Goal: Task Accomplishment & Management: Complete application form

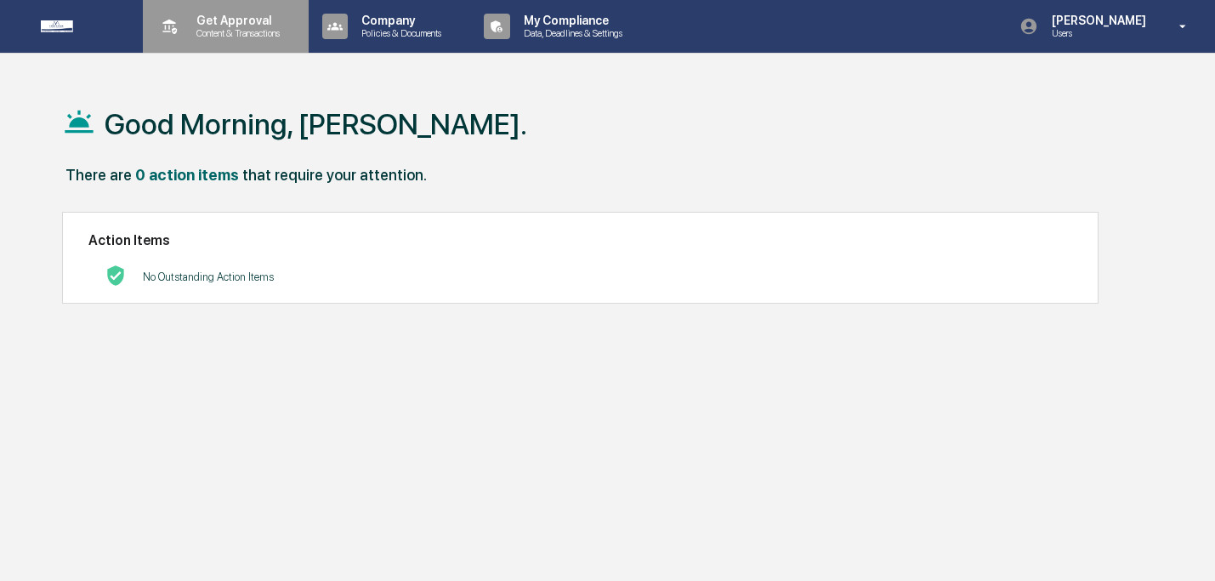
click at [231, 10] on div "Get Approval Content & Transactions" at bounding box center [224, 26] width 149 height 53
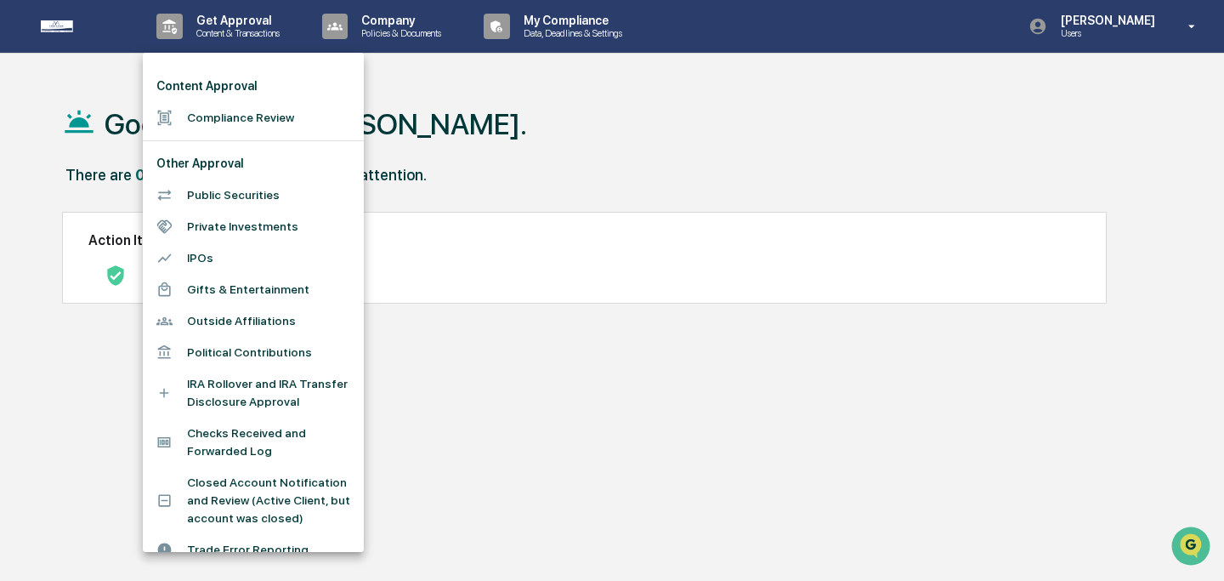
click at [257, 124] on li "Compliance Review" at bounding box center [253, 117] width 221 height 31
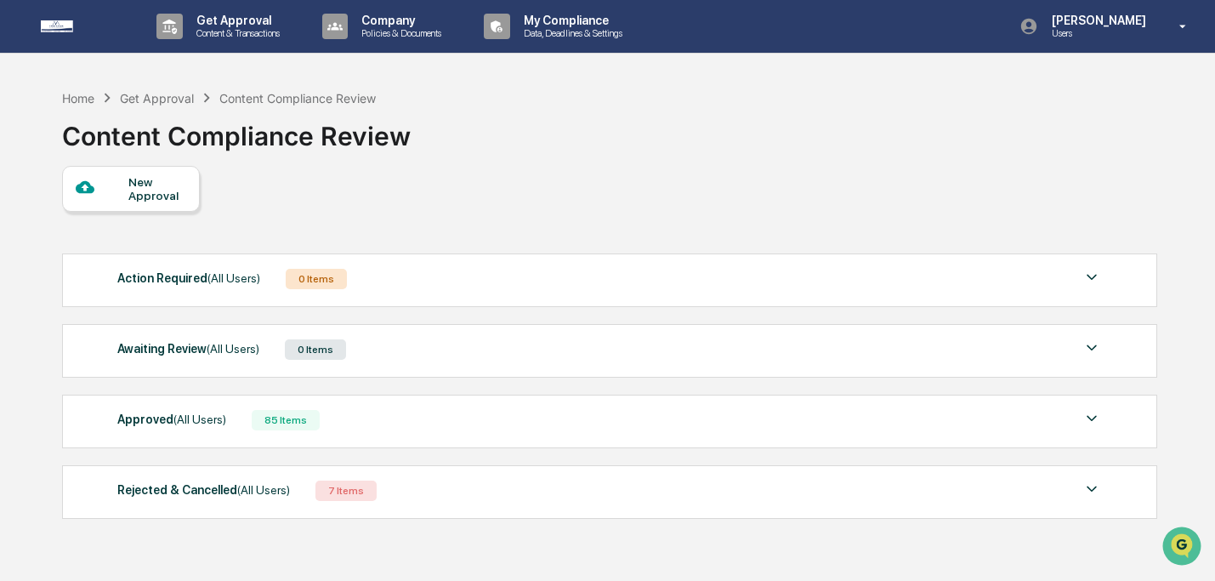
click at [144, 177] on div "New Approval" at bounding box center [156, 188] width 57 height 27
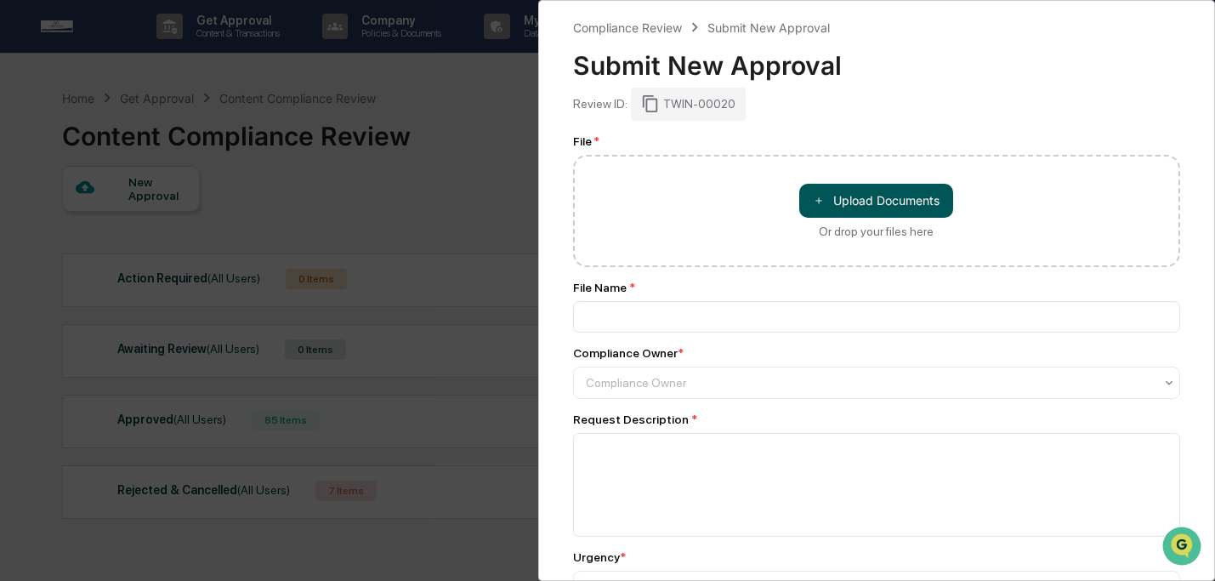
click at [846, 206] on button "＋ Upload Documents" at bounding box center [876, 201] width 154 height 34
type input "**********"
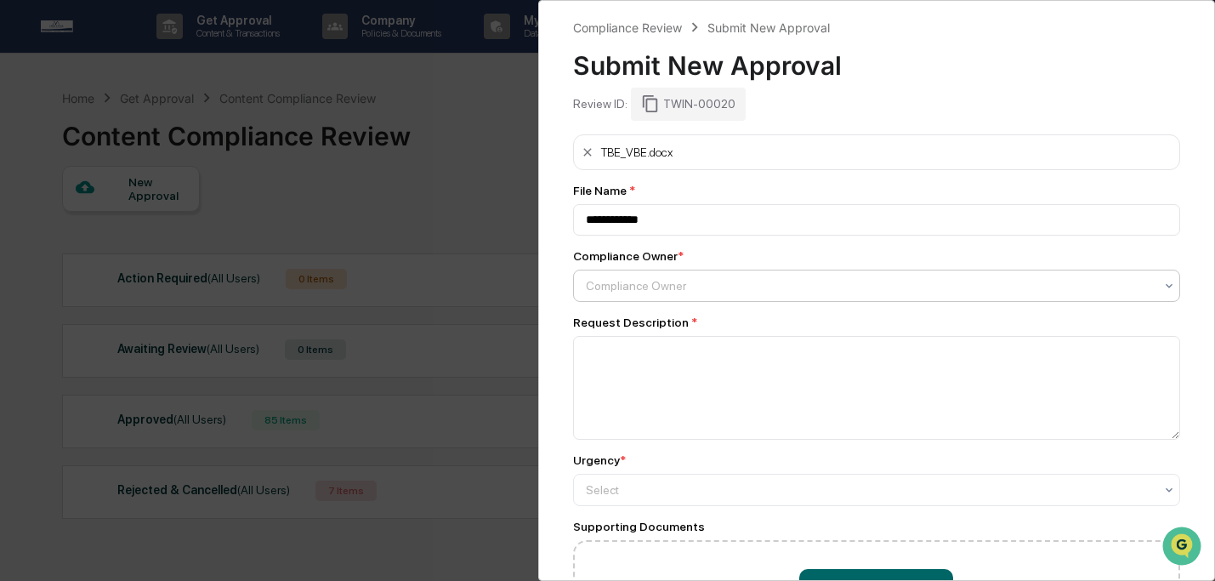
click at [793, 270] on div "Compliance Owner" at bounding box center [877, 286] width 608 height 32
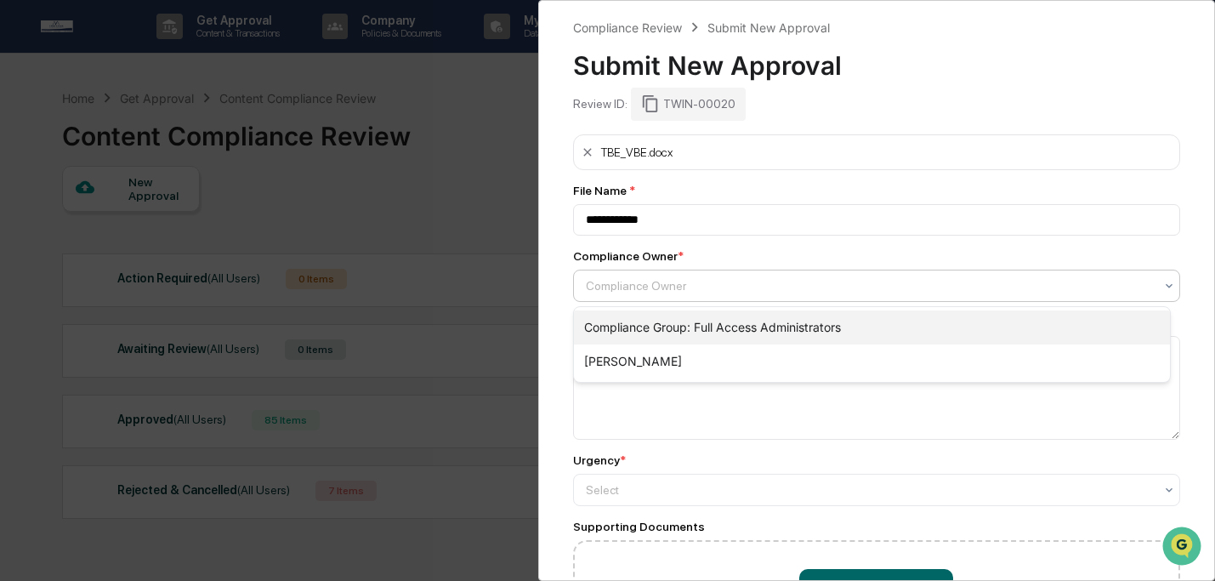
click at [797, 316] on div "Compliance Group: Full Access Administrators" at bounding box center [872, 327] width 597 height 34
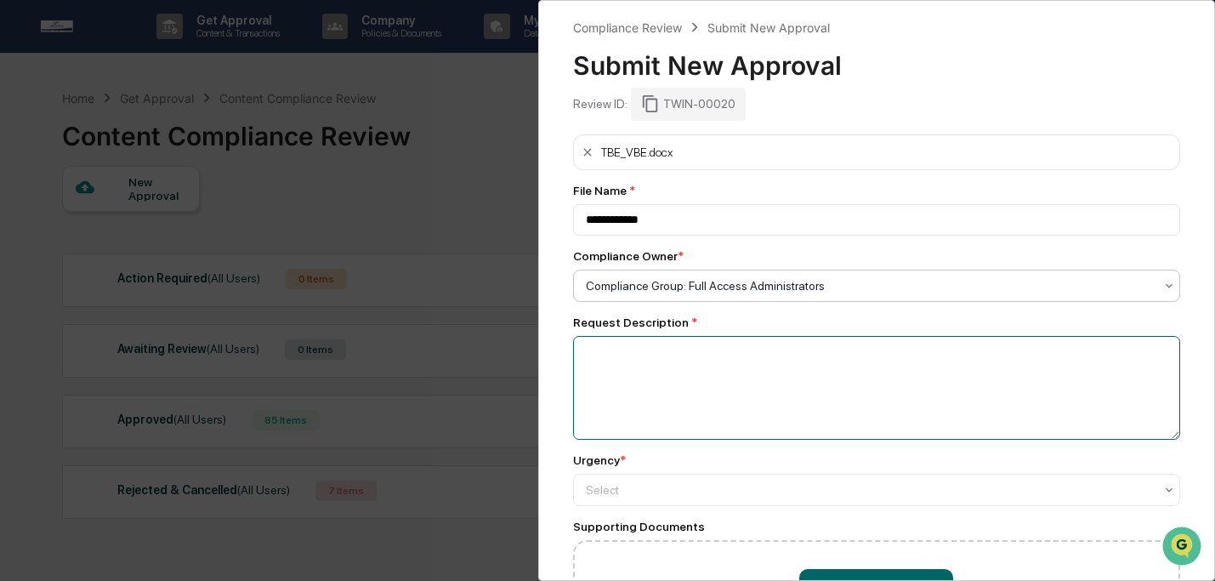
click at [793, 383] on textarea at bounding box center [877, 388] width 608 height 104
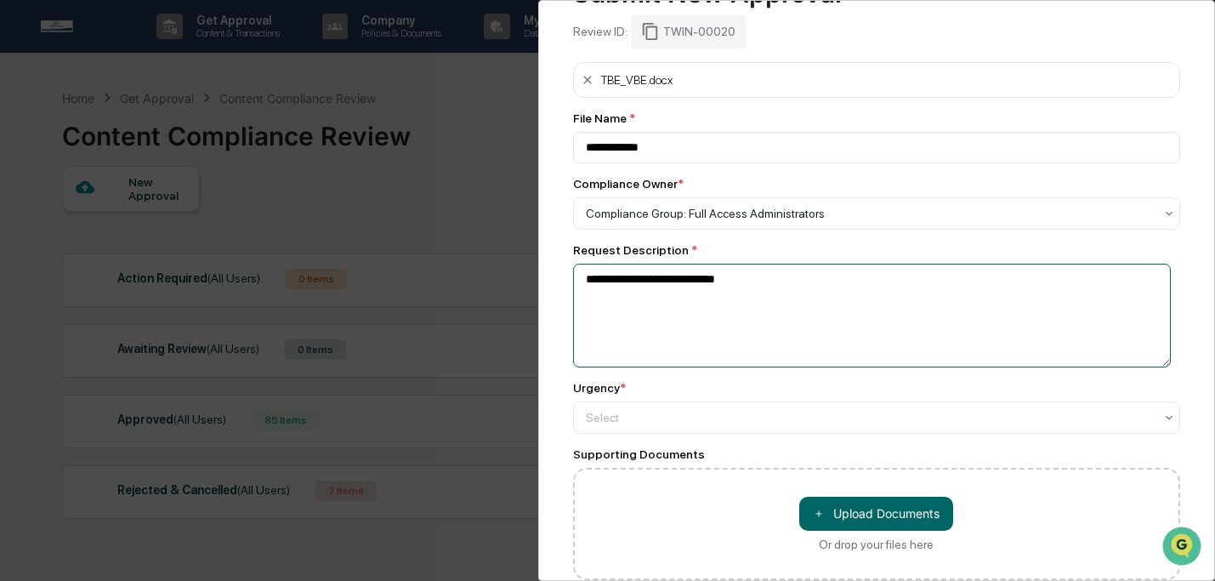
scroll to position [156, 0]
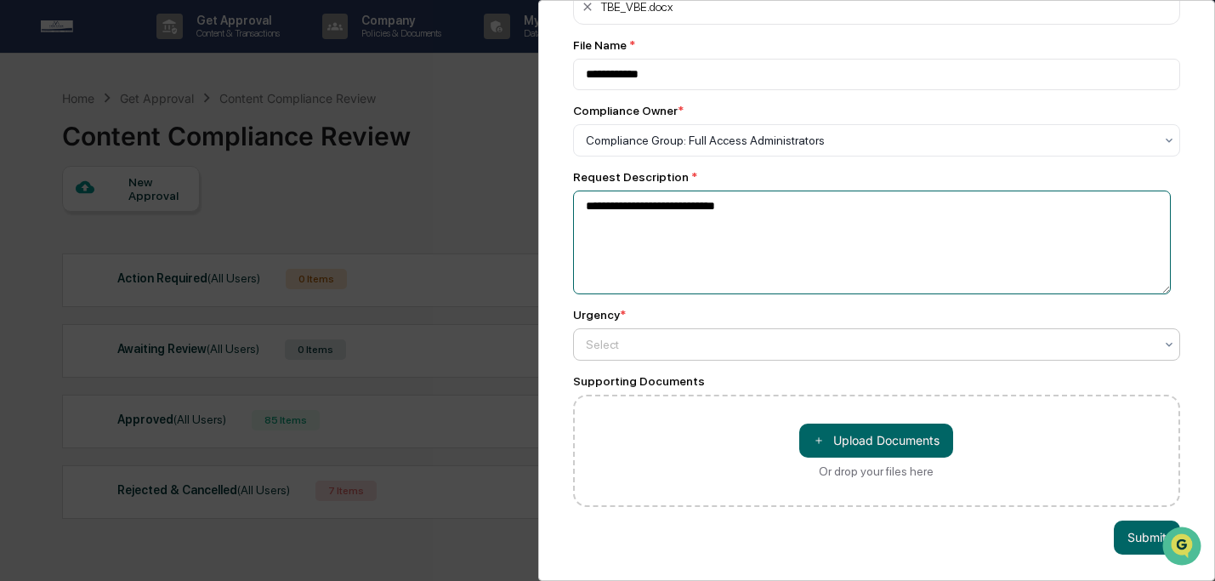
type textarea "**********"
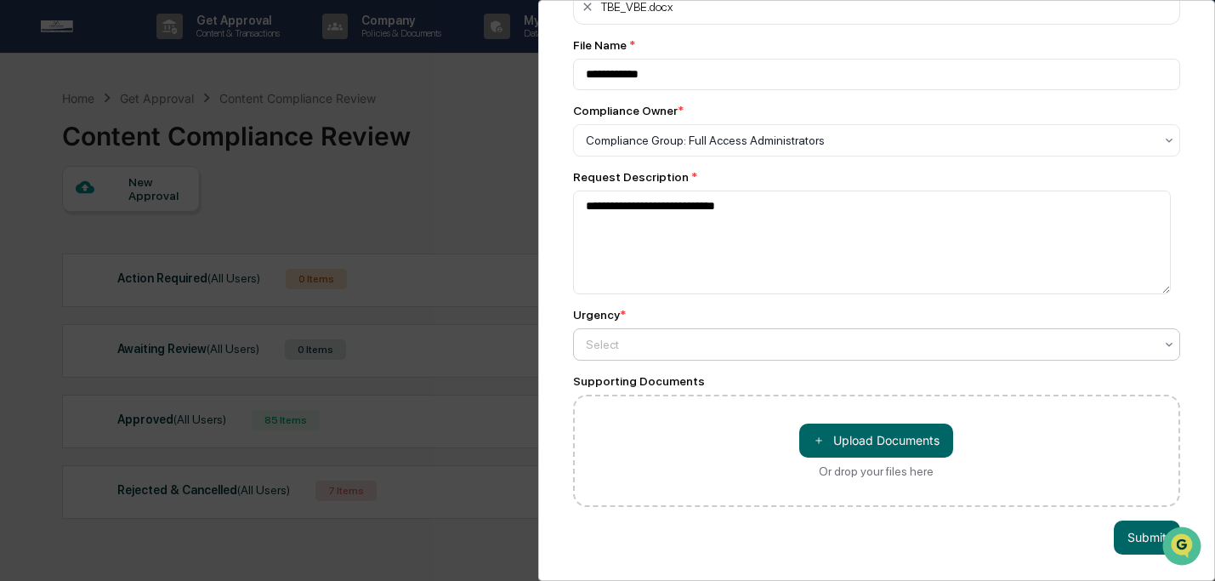
click at [794, 346] on div "Select" at bounding box center [870, 344] width 586 height 24
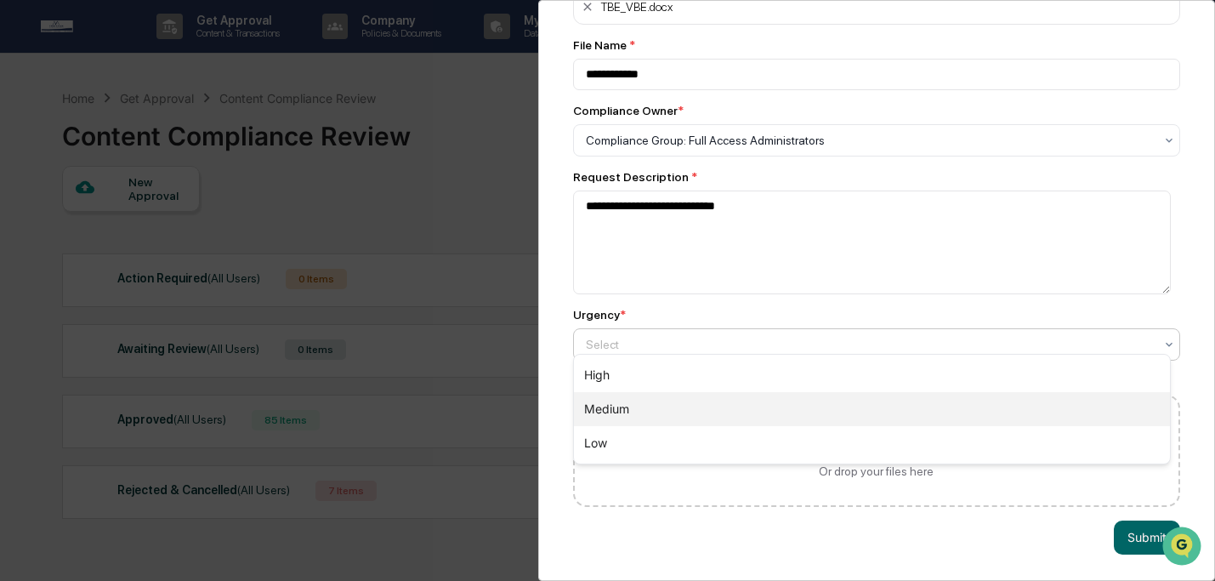
click at [801, 406] on div "Medium" at bounding box center [872, 409] width 597 height 34
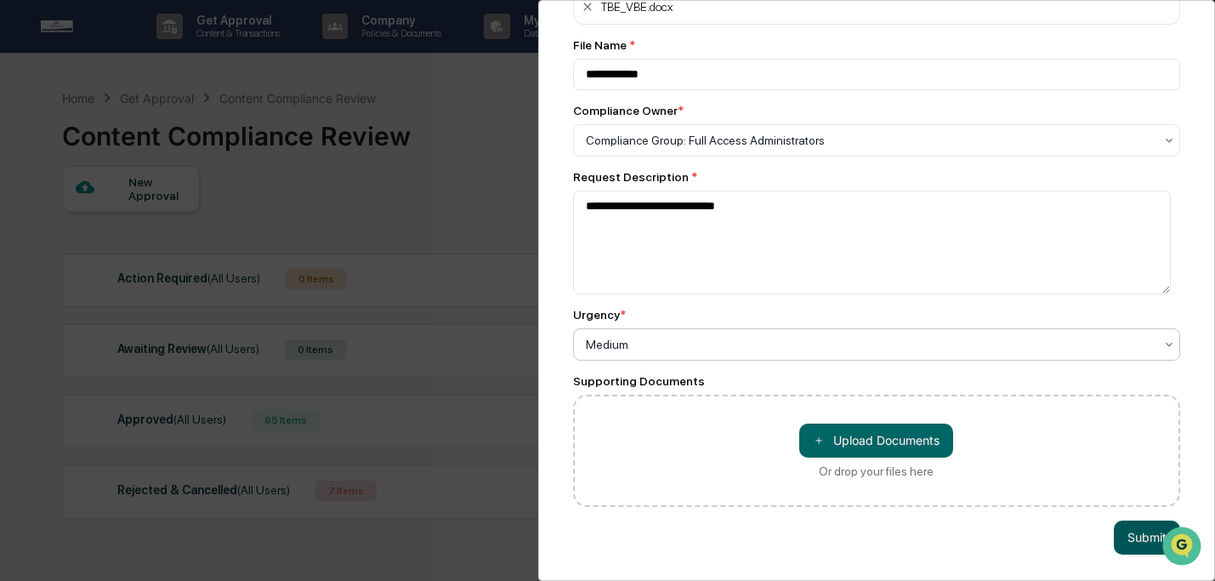
click at [1128, 533] on button "Submit" at bounding box center [1147, 537] width 66 height 34
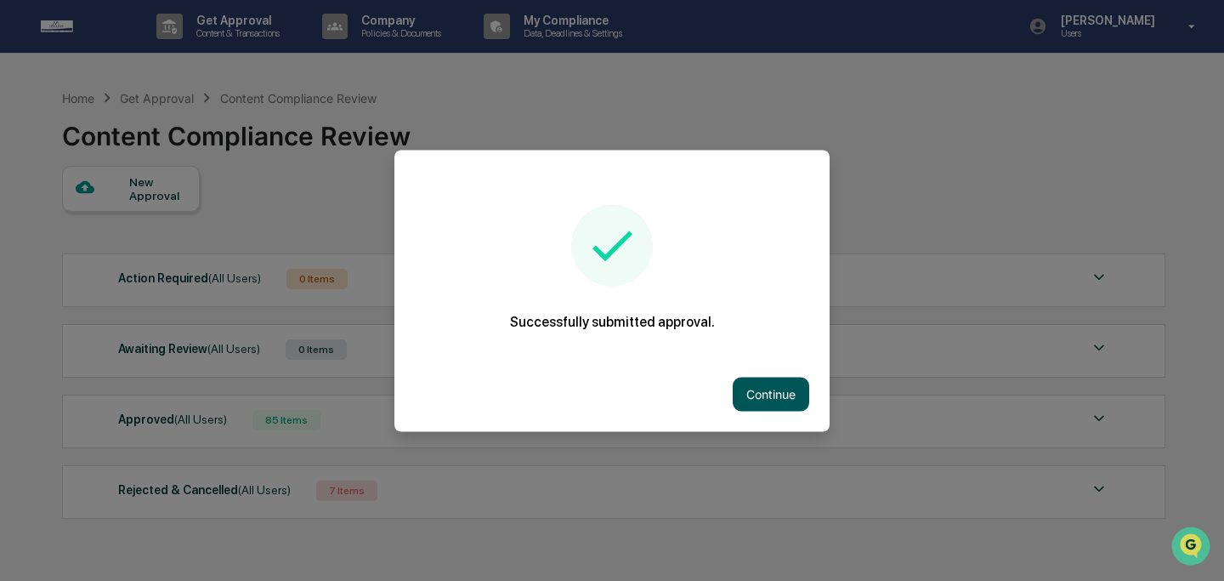
click at [777, 390] on button "Continue" at bounding box center [771, 394] width 77 height 34
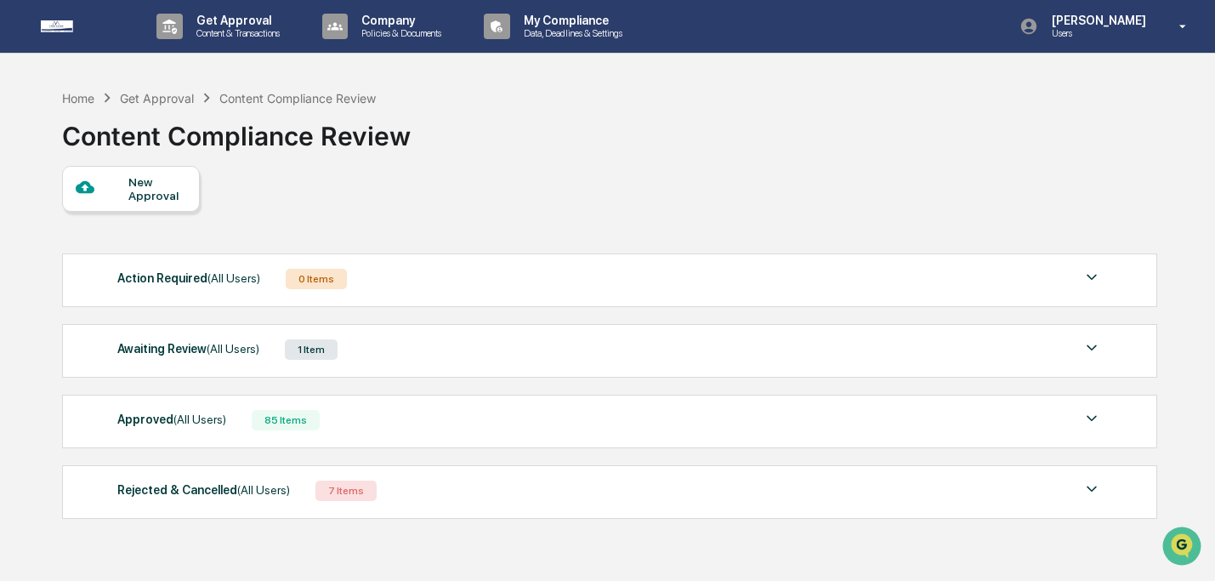
click at [163, 195] on div "New Approval" at bounding box center [156, 188] width 57 height 27
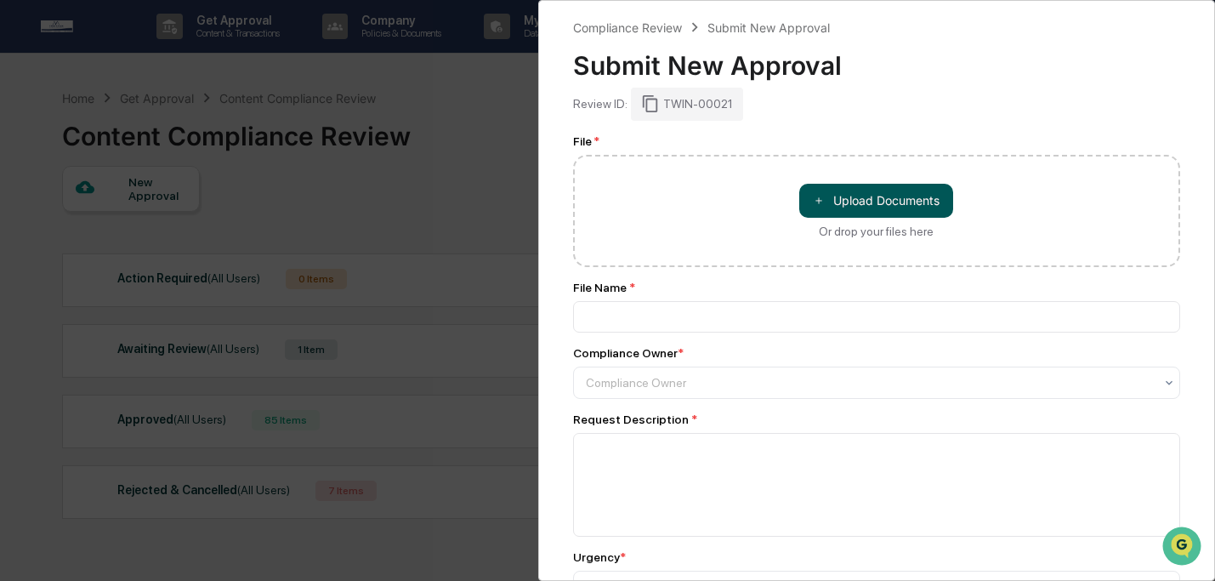
click at [823, 203] on button "＋ Upload Documents" at bounding box center [876, 201] width 154 height 34
type input "**********"
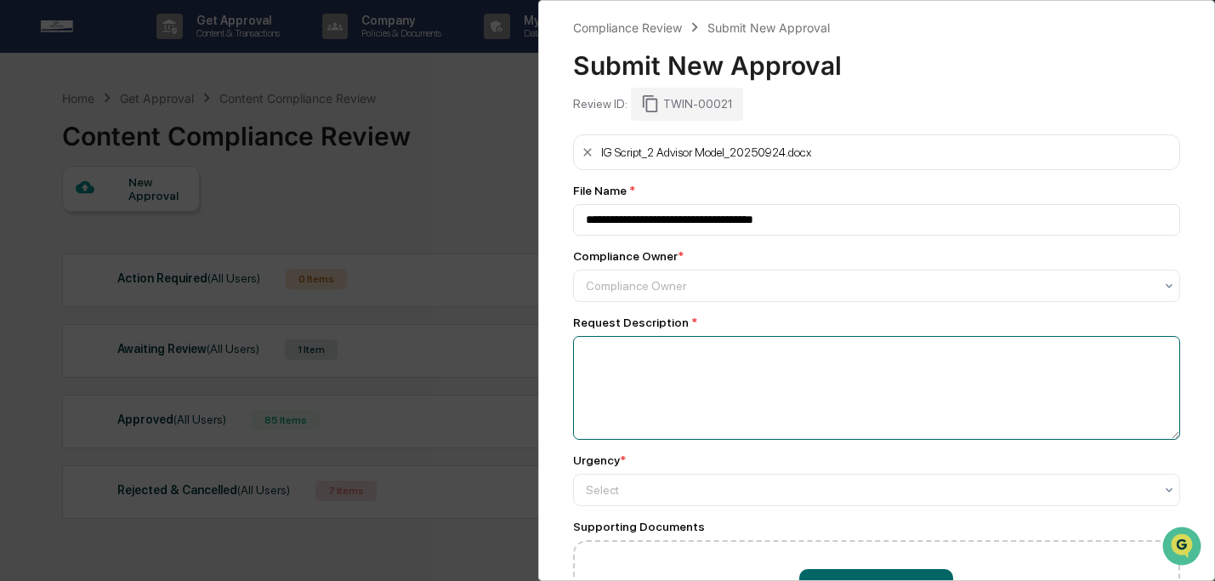
click at [689, 360] on textarea at bounding box center [877, 388] width 608 height 104
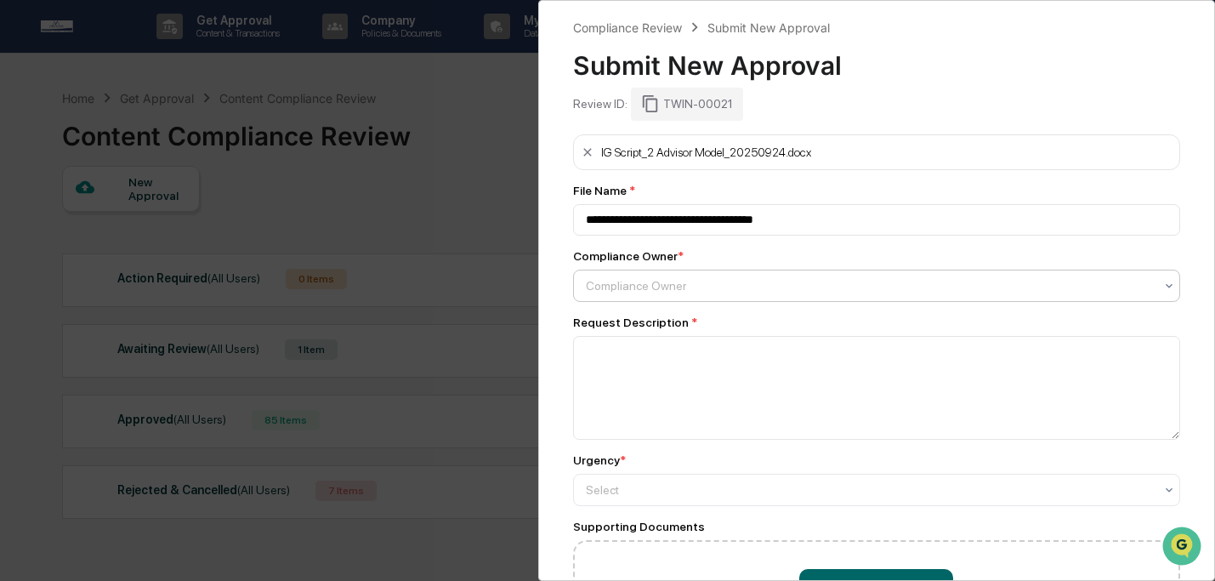
click at [627, 277] on div at bounding box center [870, 285] width 569 height 17
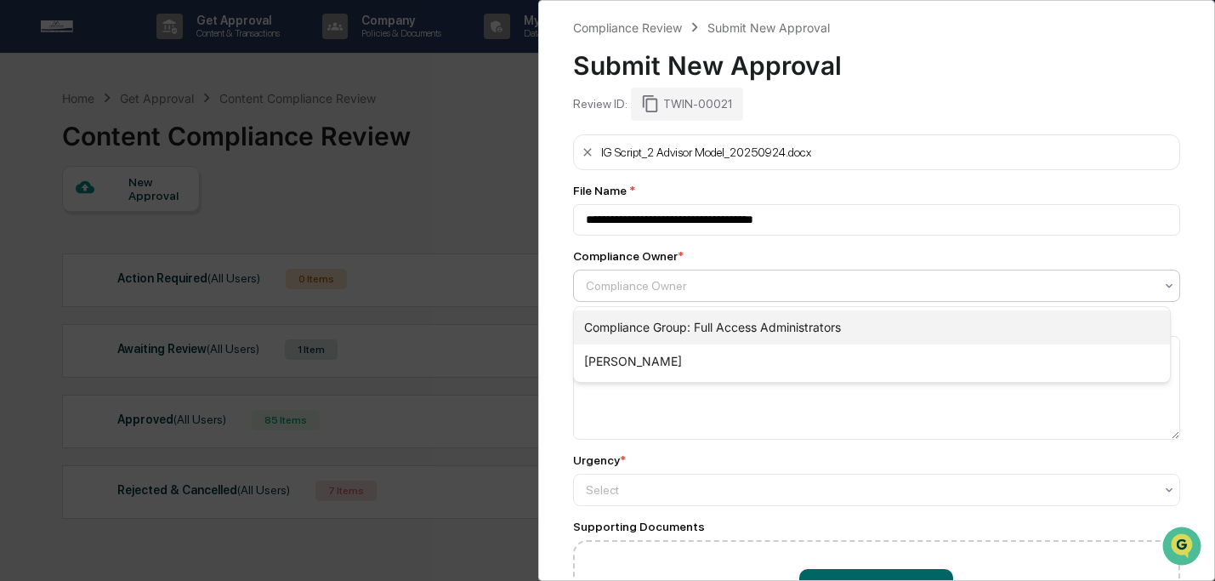
click at [638, 324] on div "Compliance Group: Full Access Administrators" at bounding box center [872, 327] width 597 height 34
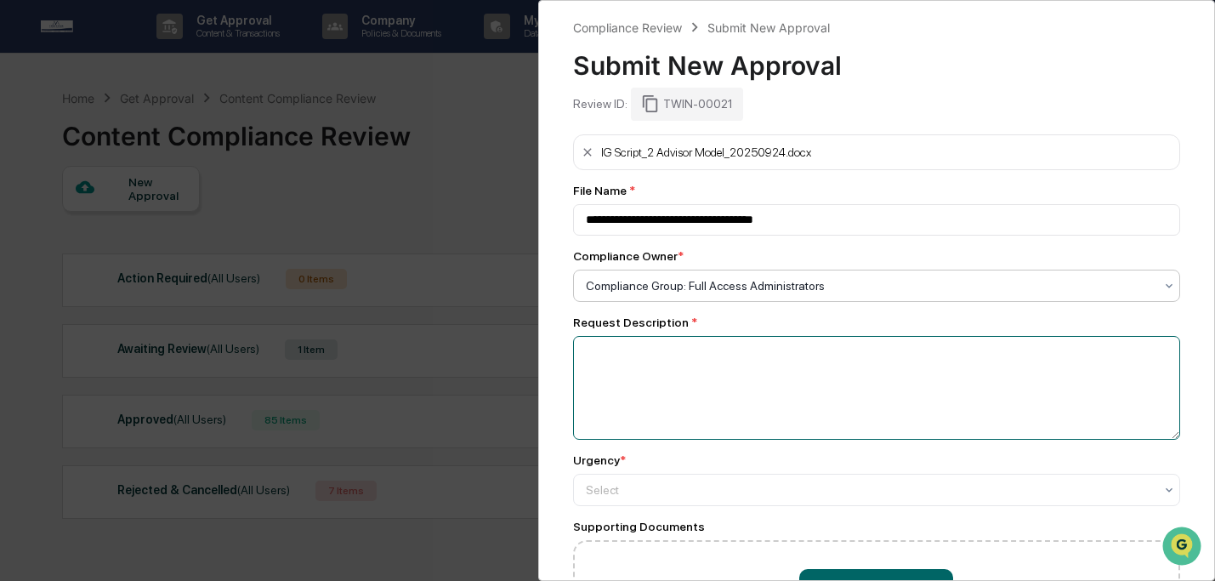
click at [644, 390] on textarea at bounding box center [877, 388] width 608 height 104
drag, startPoint x: 638, startPoint y: 352, endPoint x: 554, endPoint y: 337, distance: 84.7
click at [554, 337] on div "**********" at bounding box center [877, 290] width 678 height 581
drag, startPoint x: 837, startPoint y: 353, endPoint x: 815, endPoint y: 353, distance: 21.3
click at [815, 353] on textarea "**********" at bounding box center [872, 388] width 599 height 104
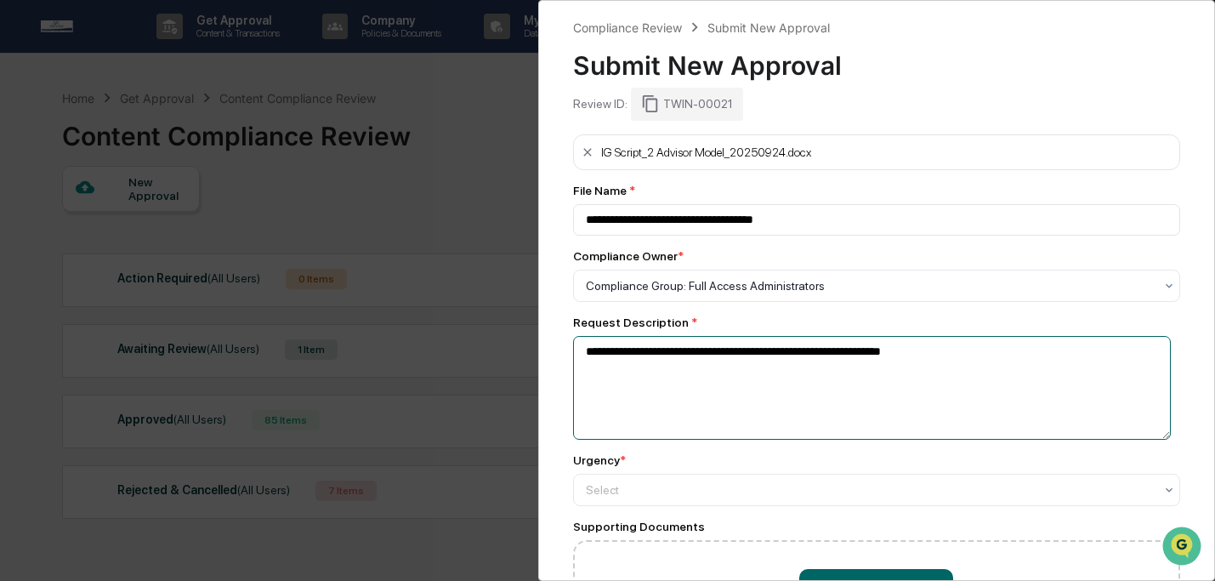
scroll to position [124, 0]
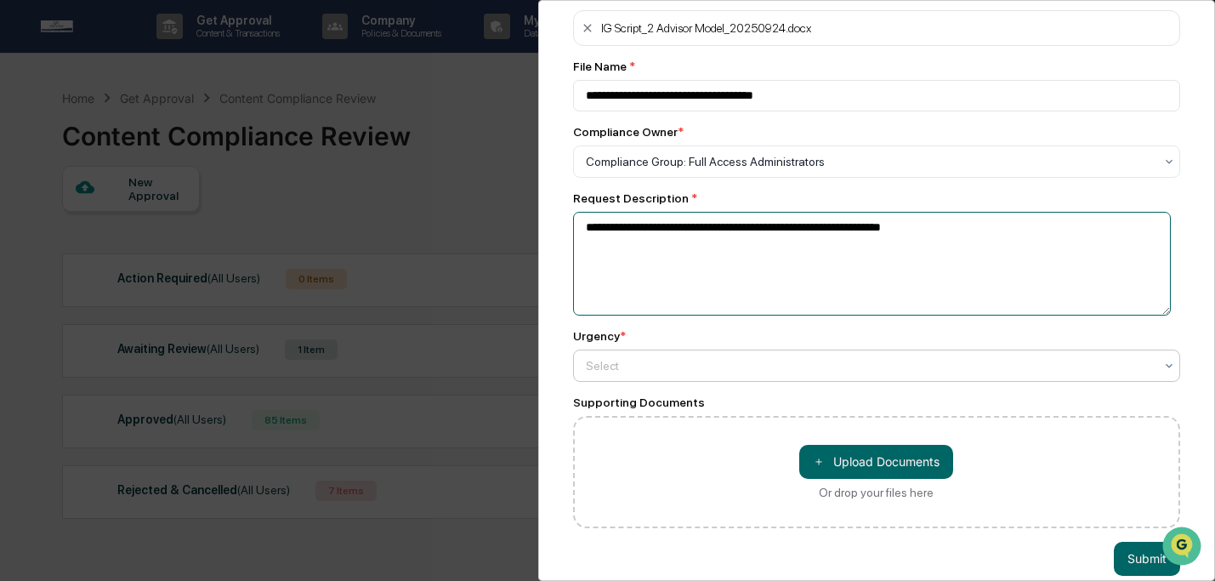
type textarea "**********"
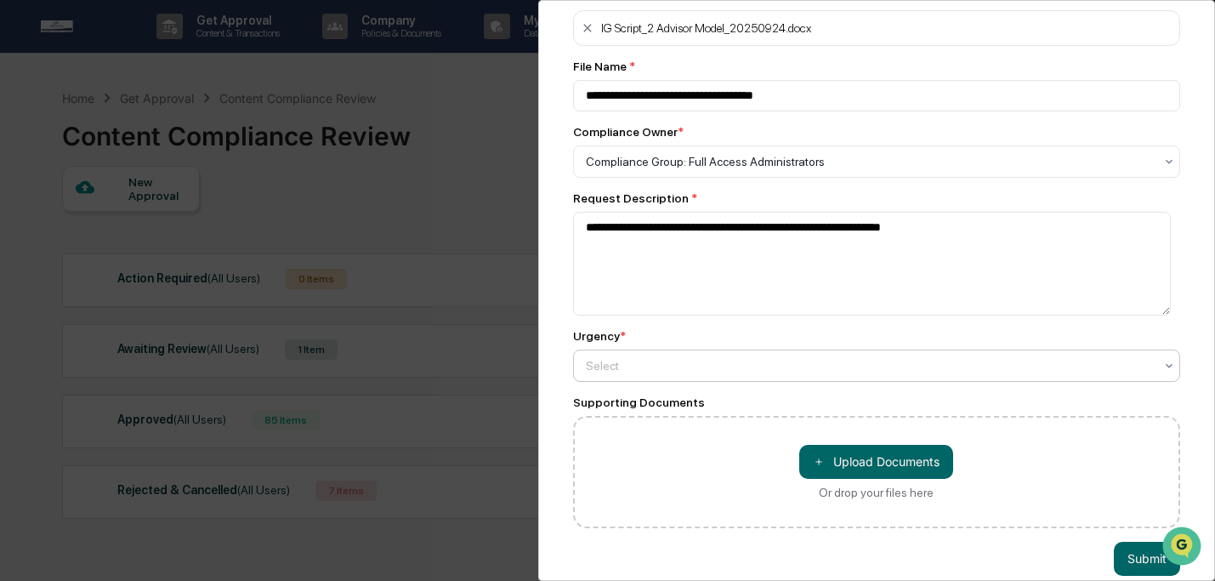
click at [746, 360] on div at bounding box center [870, 365] width 569 height 17
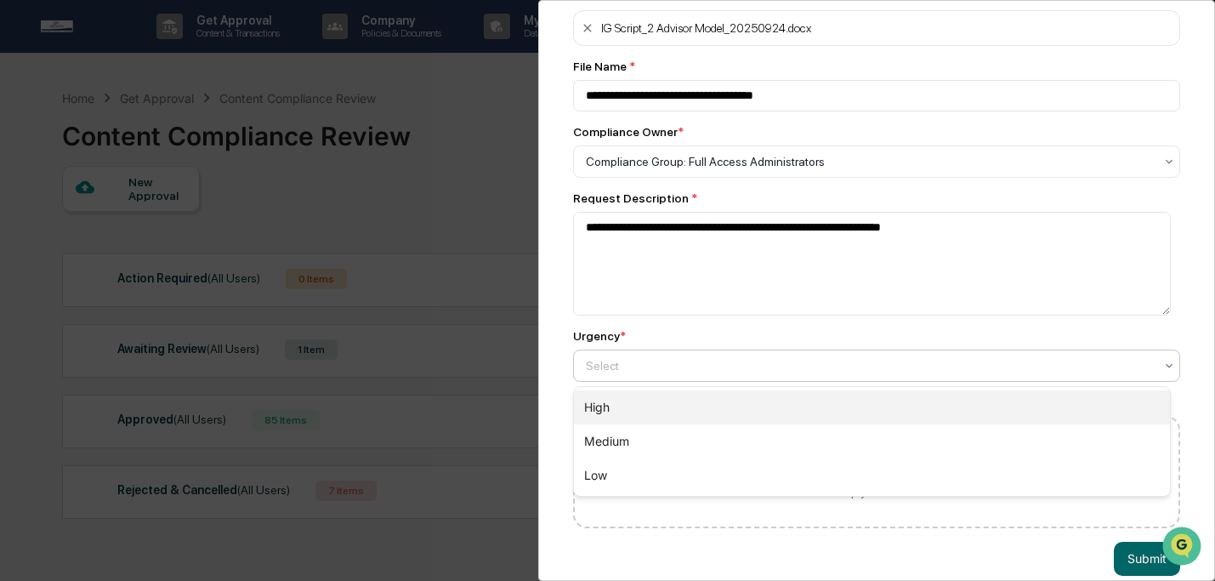
click at [760, 398] on div "High" at bounding box center [872, 407] width 597 height 34
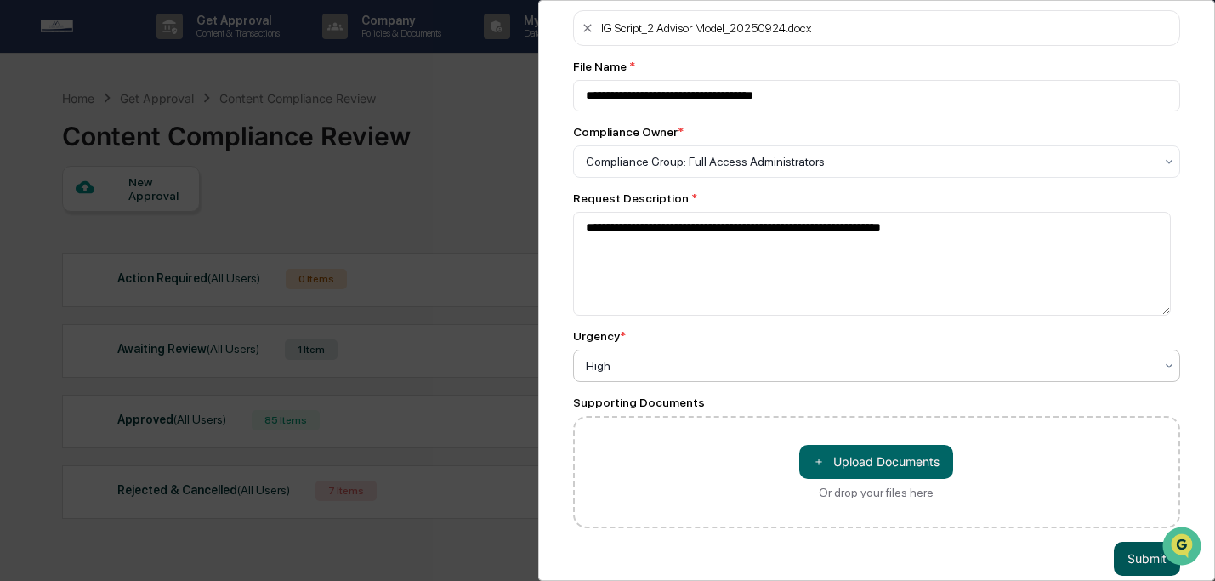
click at [1128, 559] on button "Submit" at bounding box center [1147, 559] width 66 height 34
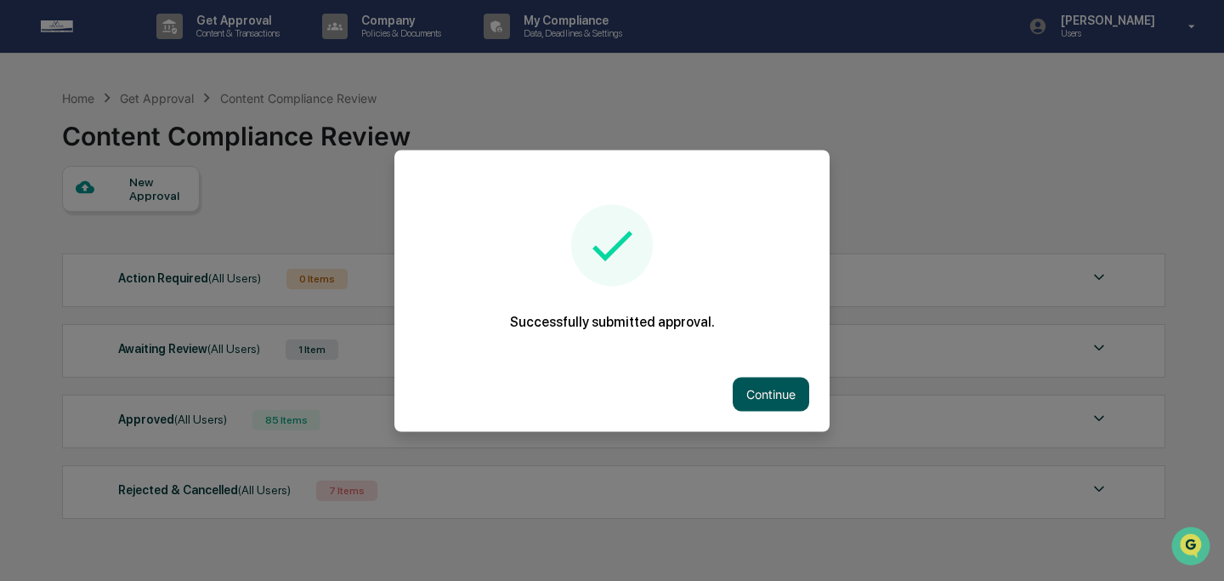
click at [773, 390] on button "Continue" at bounding box center [771, 394] width 77 height 34
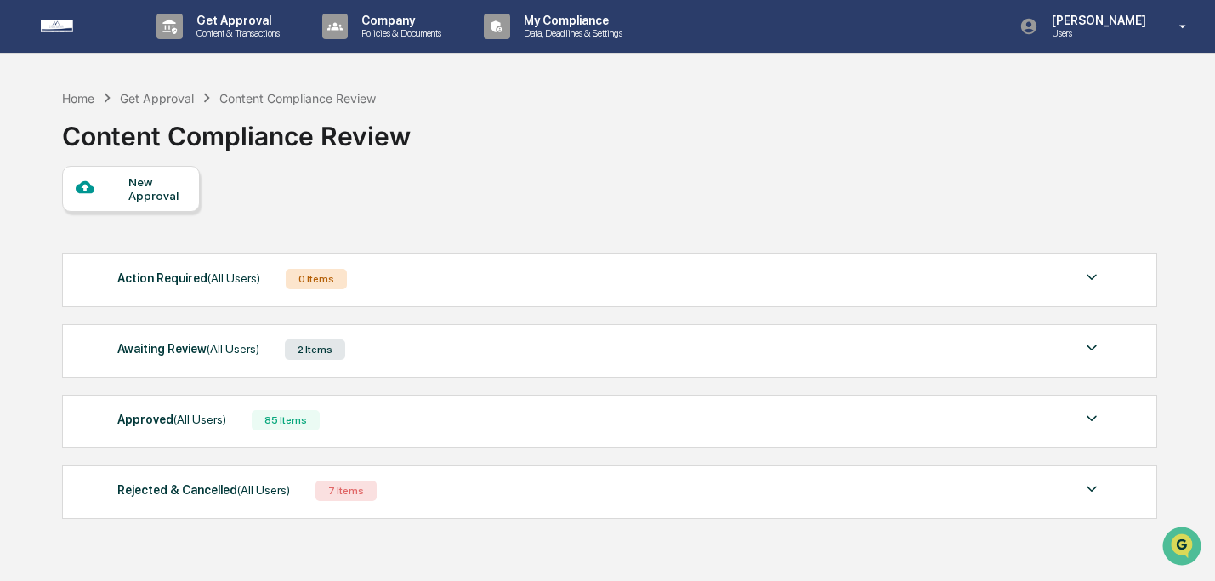
click at [616, 364] on div "Awaiting Review (All Users) 2 Items File Name Review Id Created Date Requested …" at bounding box center [609, 351] width 1095 height 54
click at [614, 346] on div "Awaiting Review (All Users) 2 Items" at bounding box center [609, 350] width 984 height 24
